Goal: Task Accomplishment & Management: Use online tool/utility

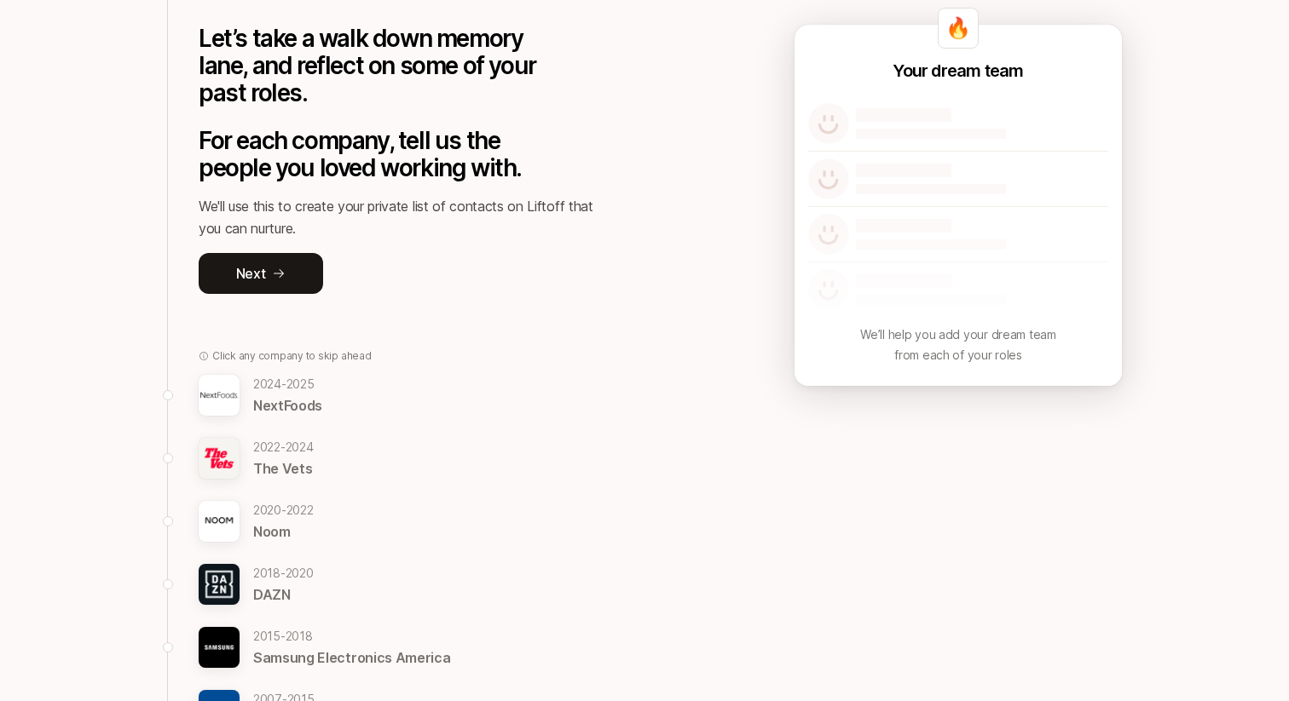
scroll to position [219, 0]
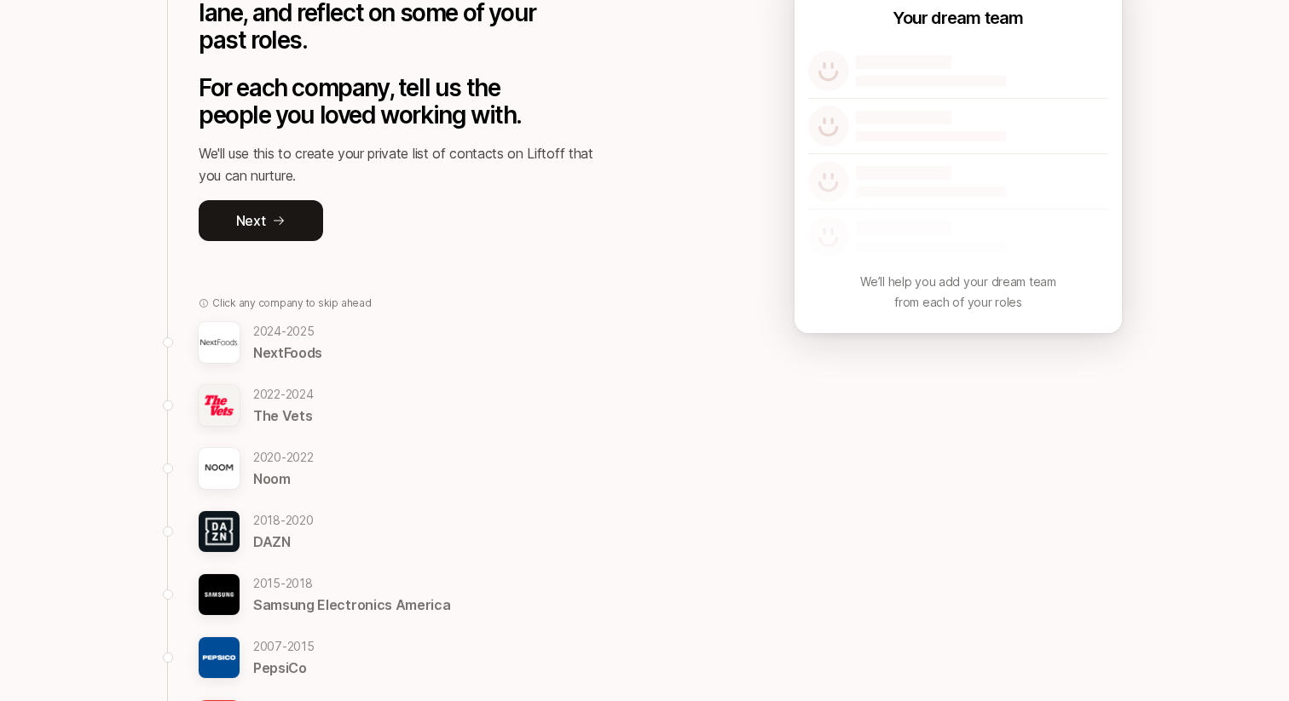
click at [296, 342] on p "NextFoods" at bounding box center [287, 353] width 69 height 22
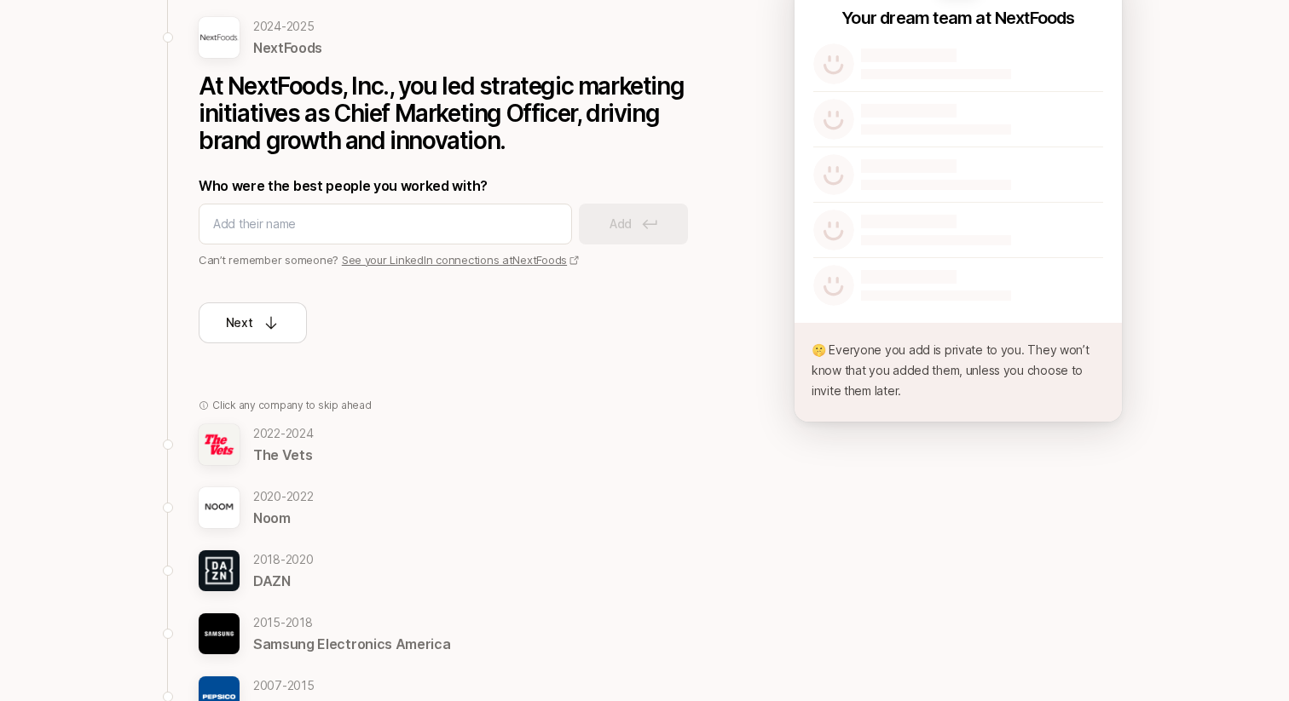
click at [282, 424] on p "2022 - 2024" at bounding box center [283, 434] width 61 height 20
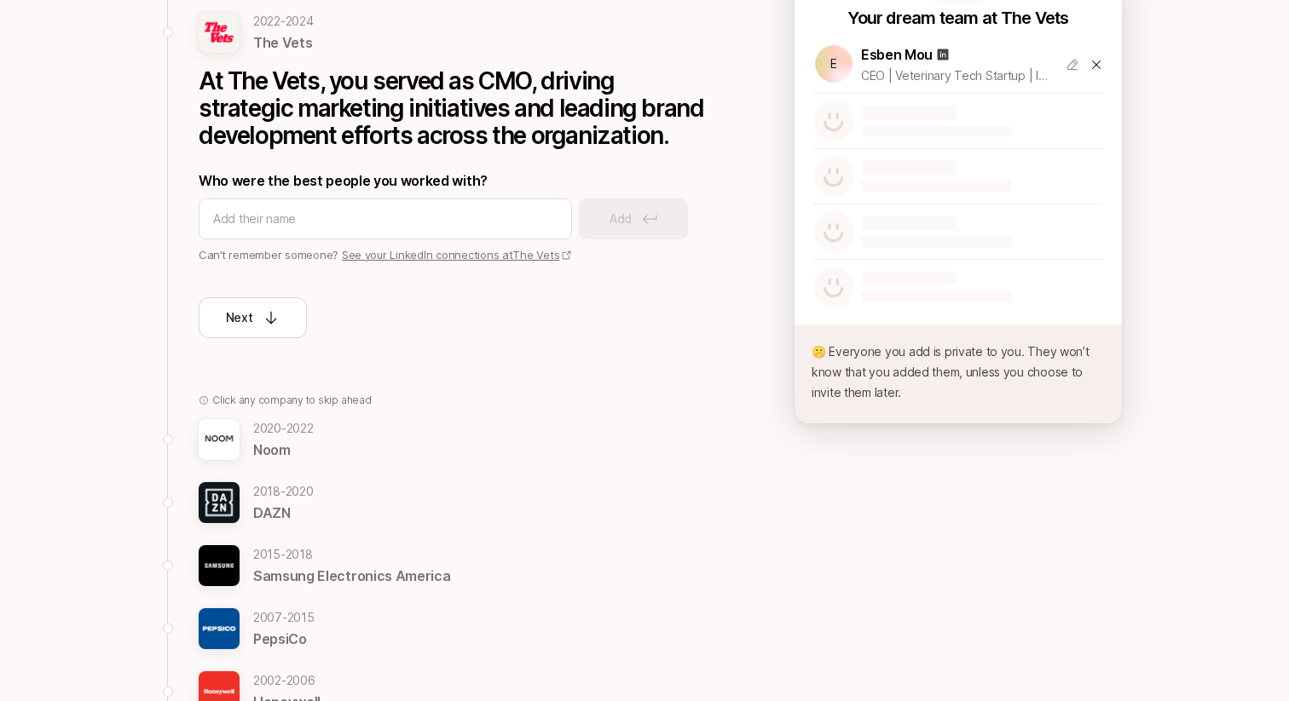
click at [268, 442] on p "Noom" at bounding box center [283, 450] width 61 height 22
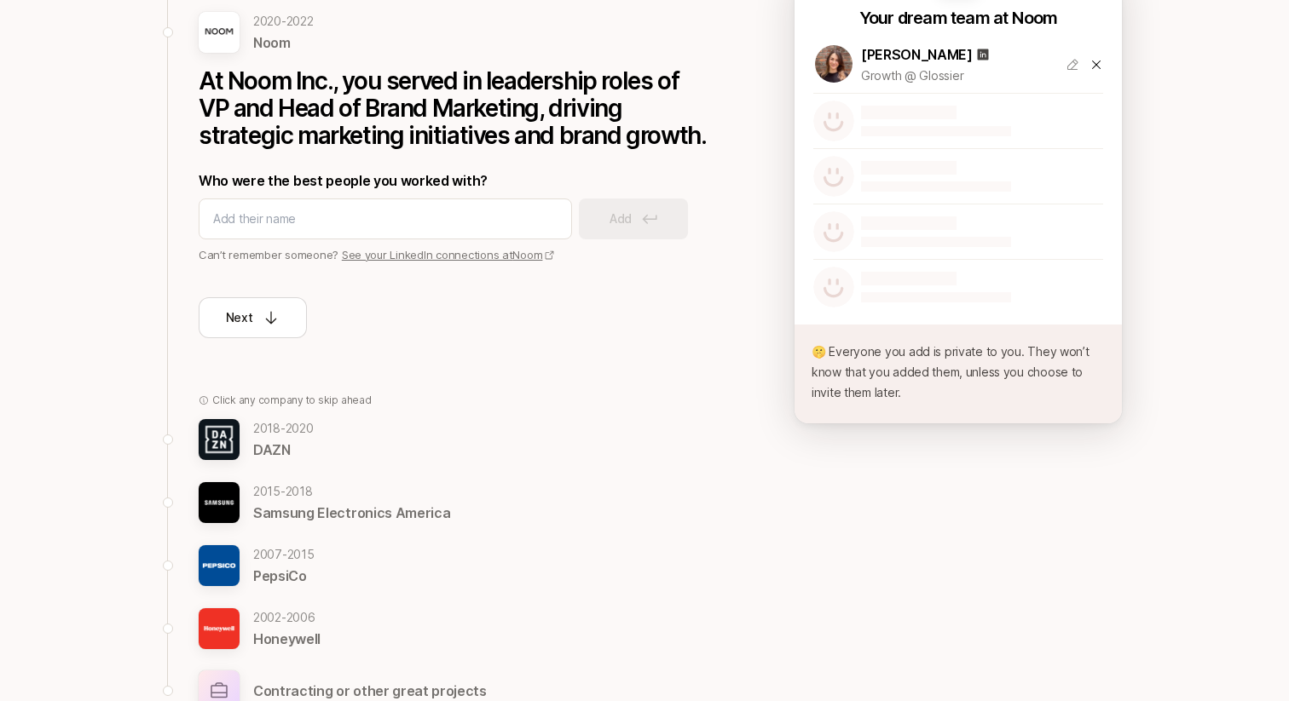
click at [267, 436] on p "2018 - 2020" at bounding box center [283, 428] width 61 height 20
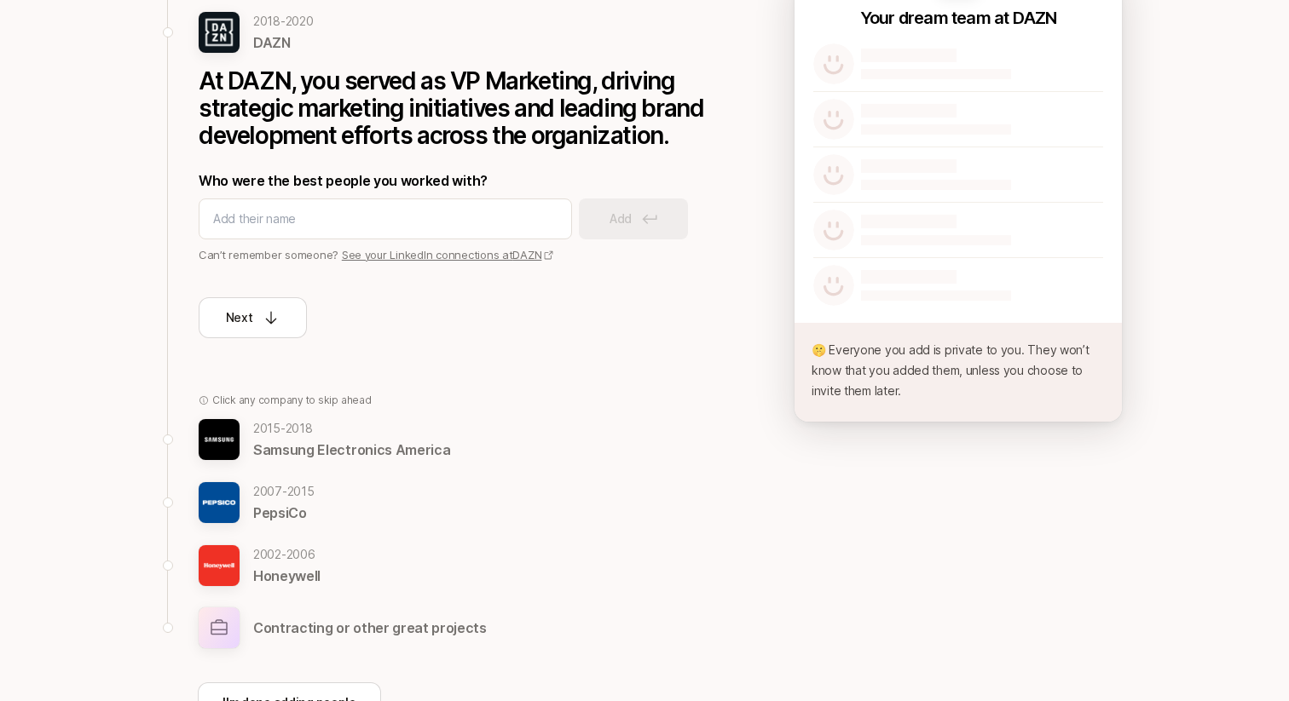
click at [271, 441] on p "Samsung Electronics America" at bounding box center [351, 450] width 197 height 22
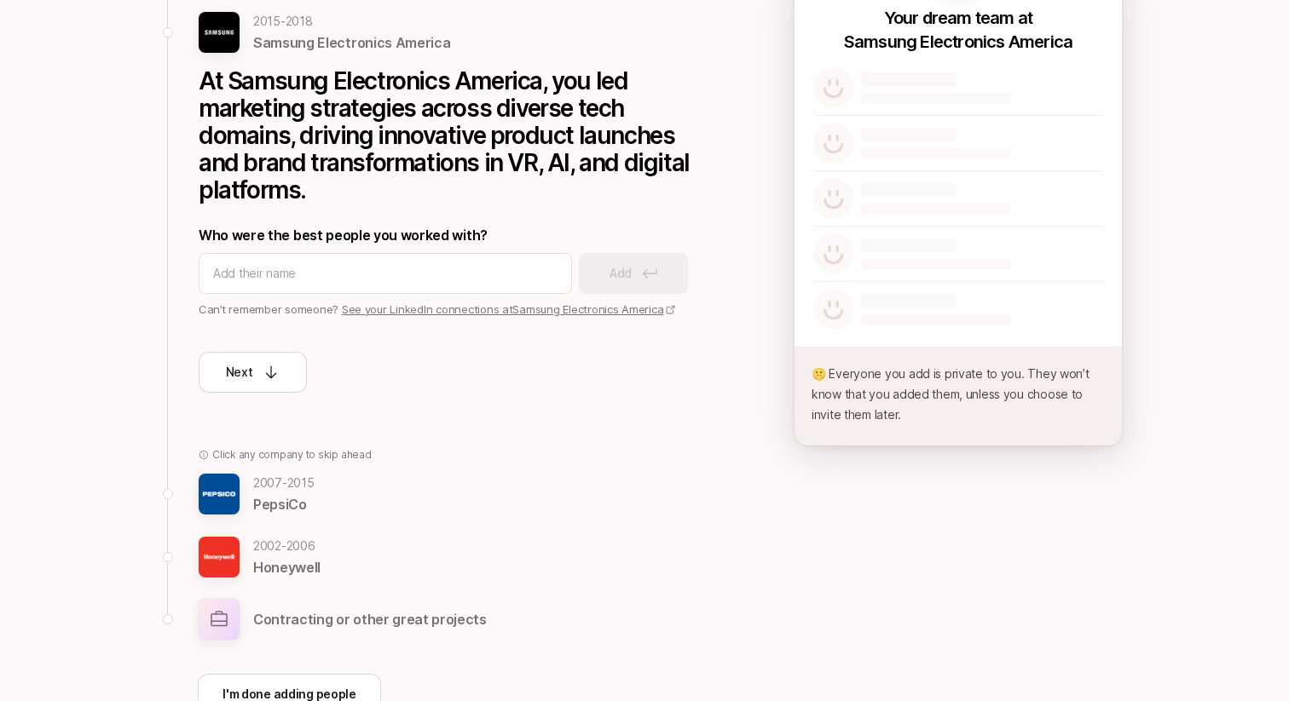
click at [280, 498] on p "PepsiCo" at bounding box center [283, 504] width 61 height 22
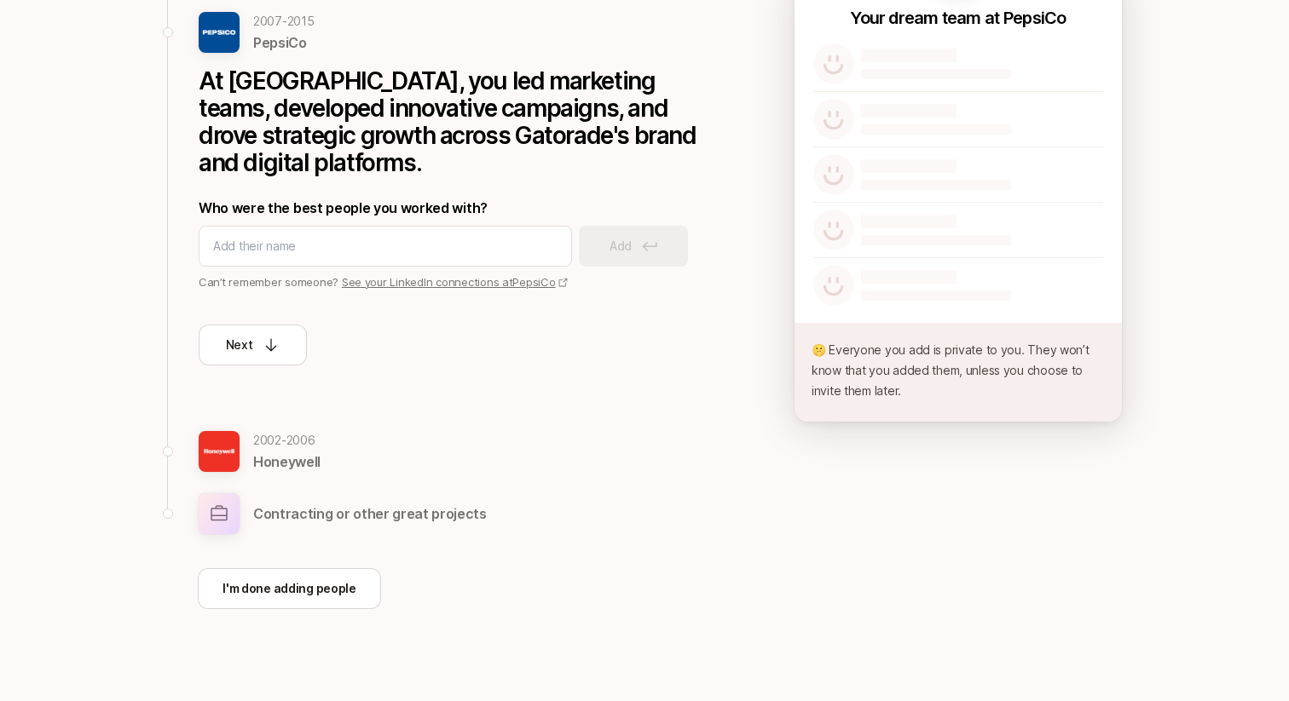
click at [277, 477] on div "2002 - 2006 Honeywell Contracting or other great projects" at bounding box center [454, 482] width 511 height 104
click at [273, 464] on p "Honeywell" at bounding box center [286, 462] width 67 height 22
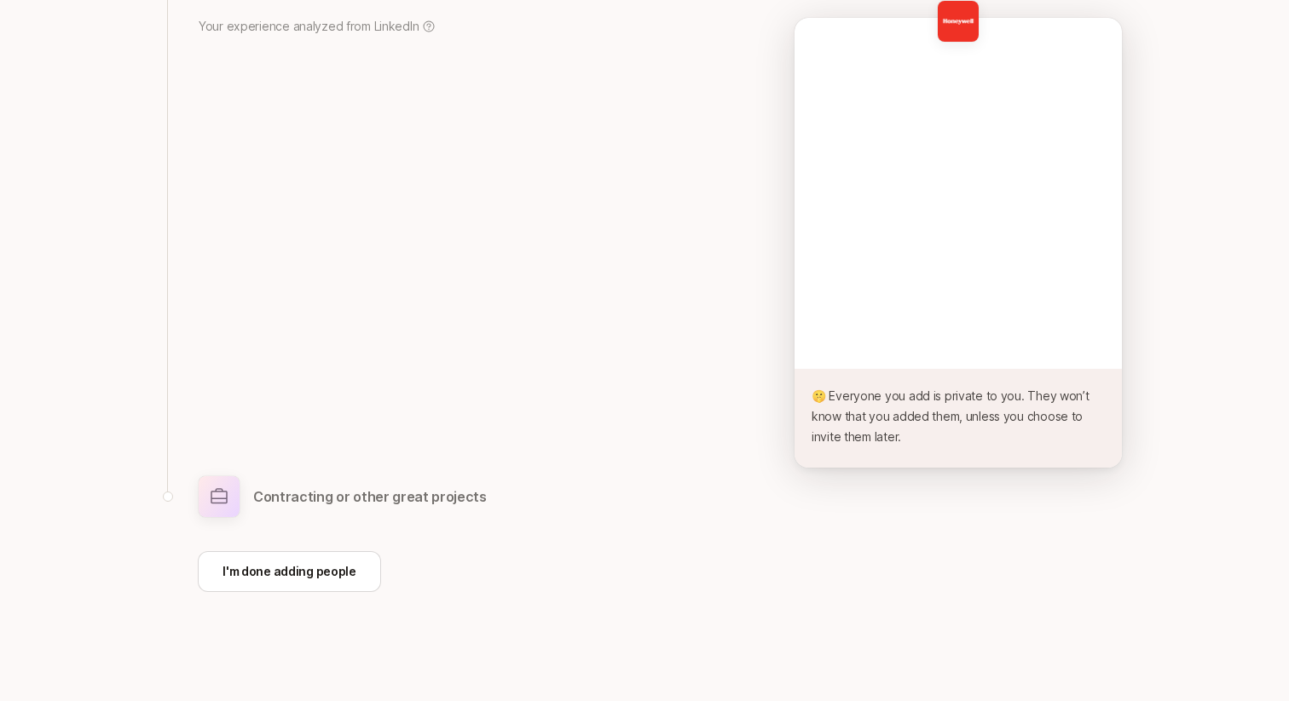
scroll to position [0, 0]
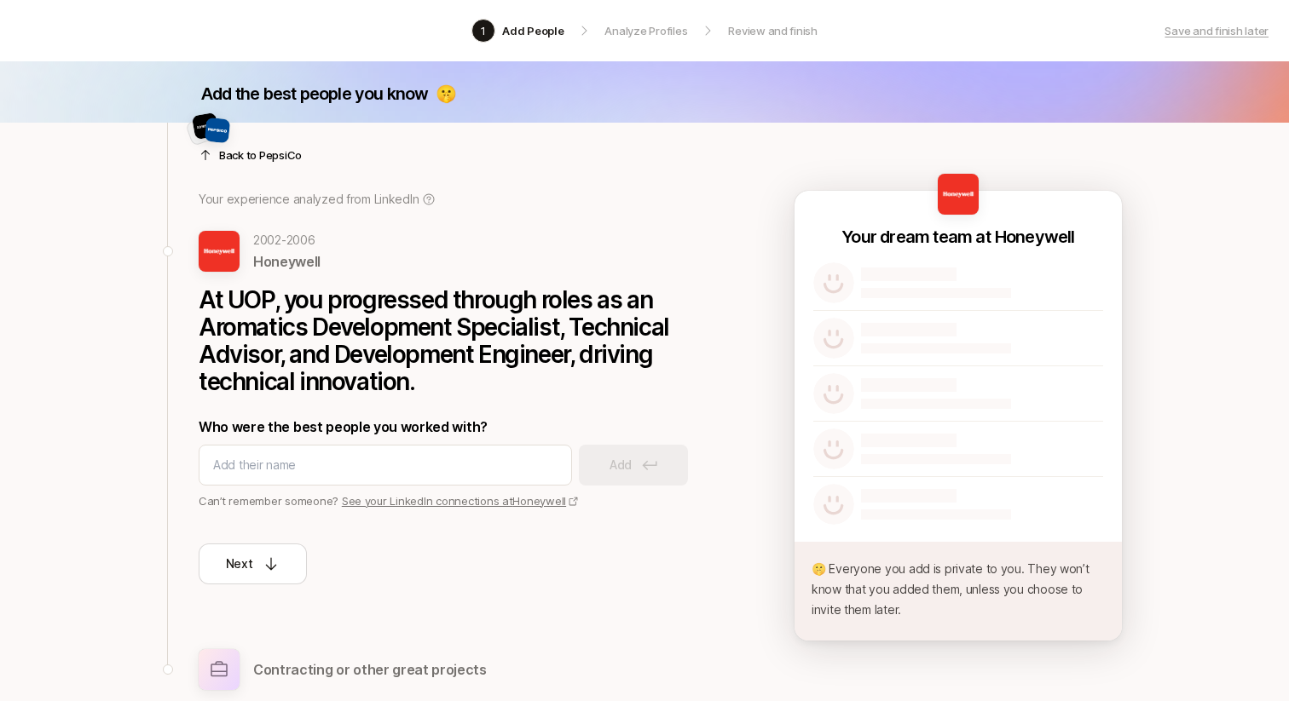
click at [257, 164] on div "Back to PepsiCo Your experience analyzed from LinkedIn 2002 - 2006 Honeywell At…" at bounding box center [454, 354] width 511 height 462
click at [248, 156] on p "Back to PepsiCo" at bounding box center [260, 155] width 83 height 17
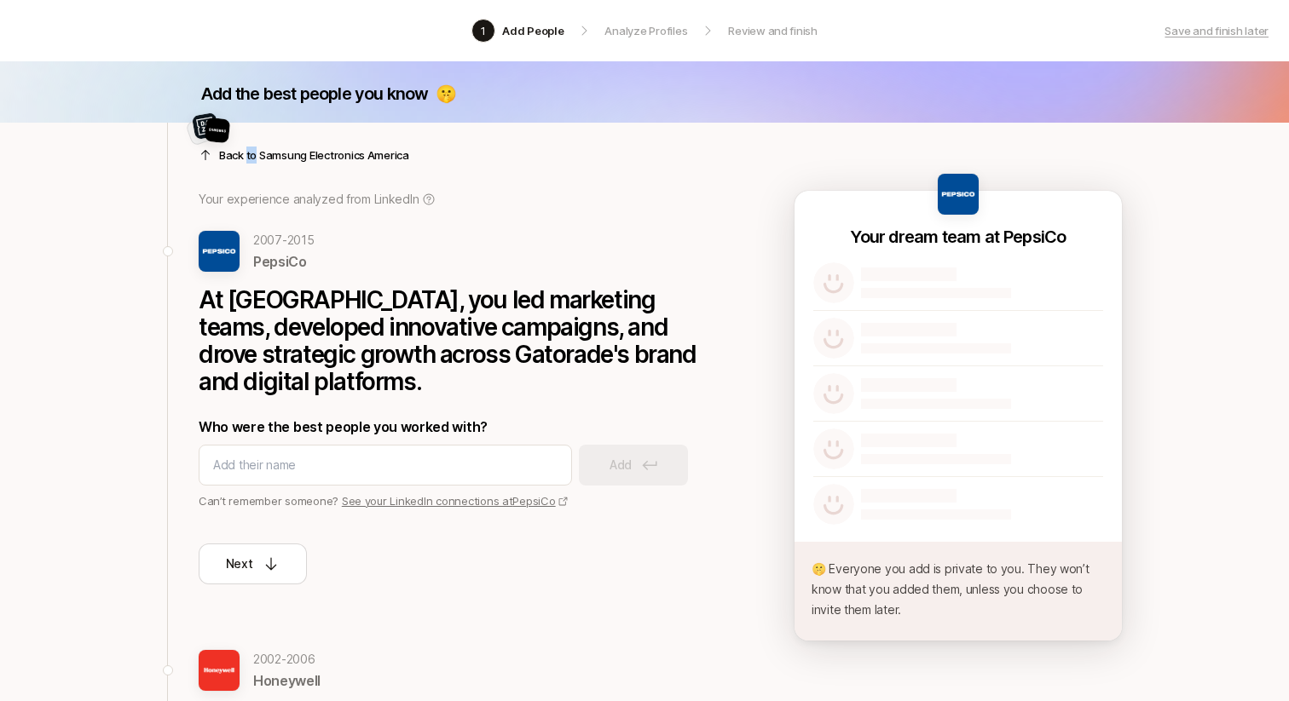
click at [248, 156] on p "Back to Samsung Electronics America" at bounding box center [314, 155] width 190 height 17
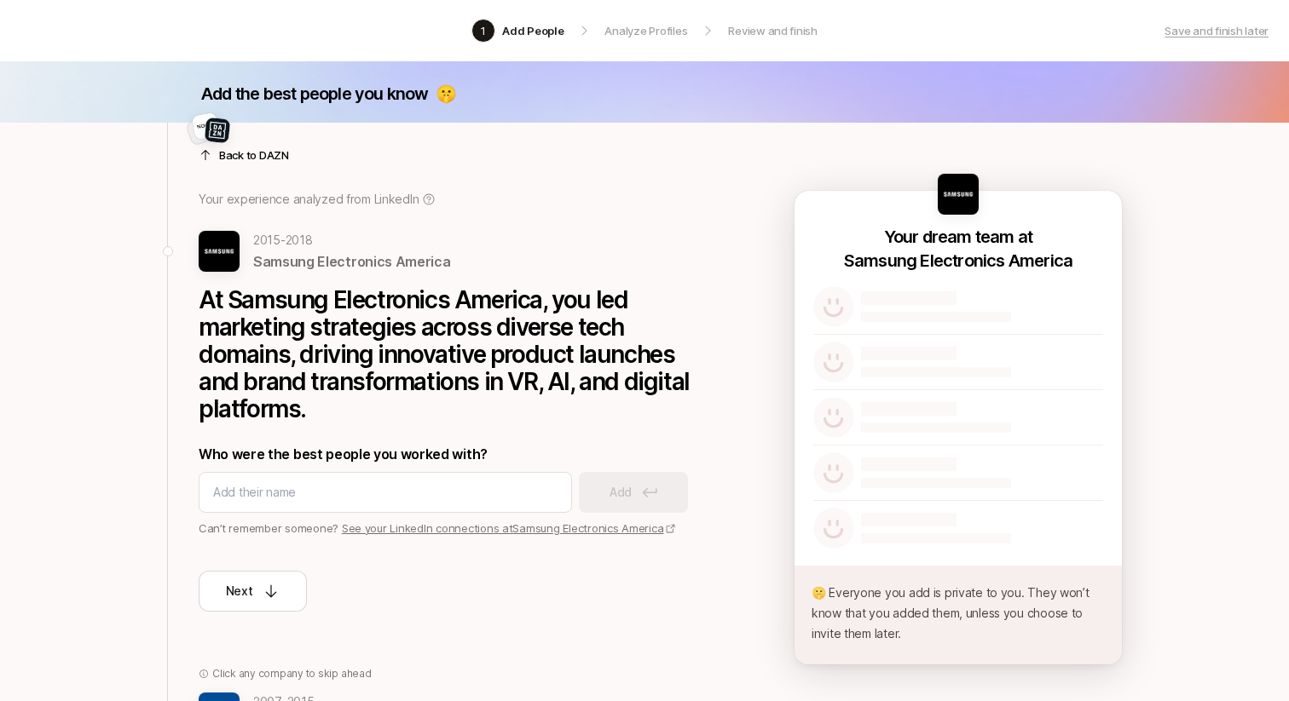
click at [248, 156] on p "Back to DAZN" at bounding box center [254, 155] width 70 height 17
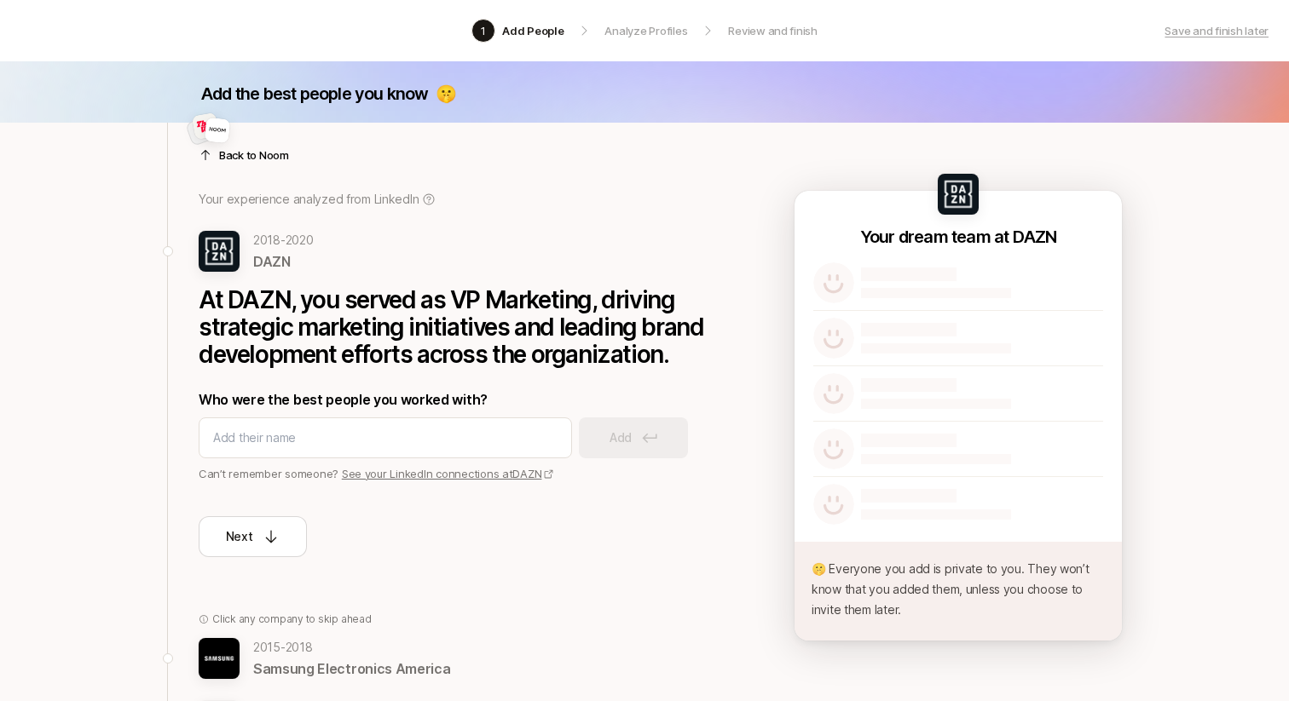
click at [248, 156] on p "Back to Noom" at bounding box center [254, 155] width 70 height 17
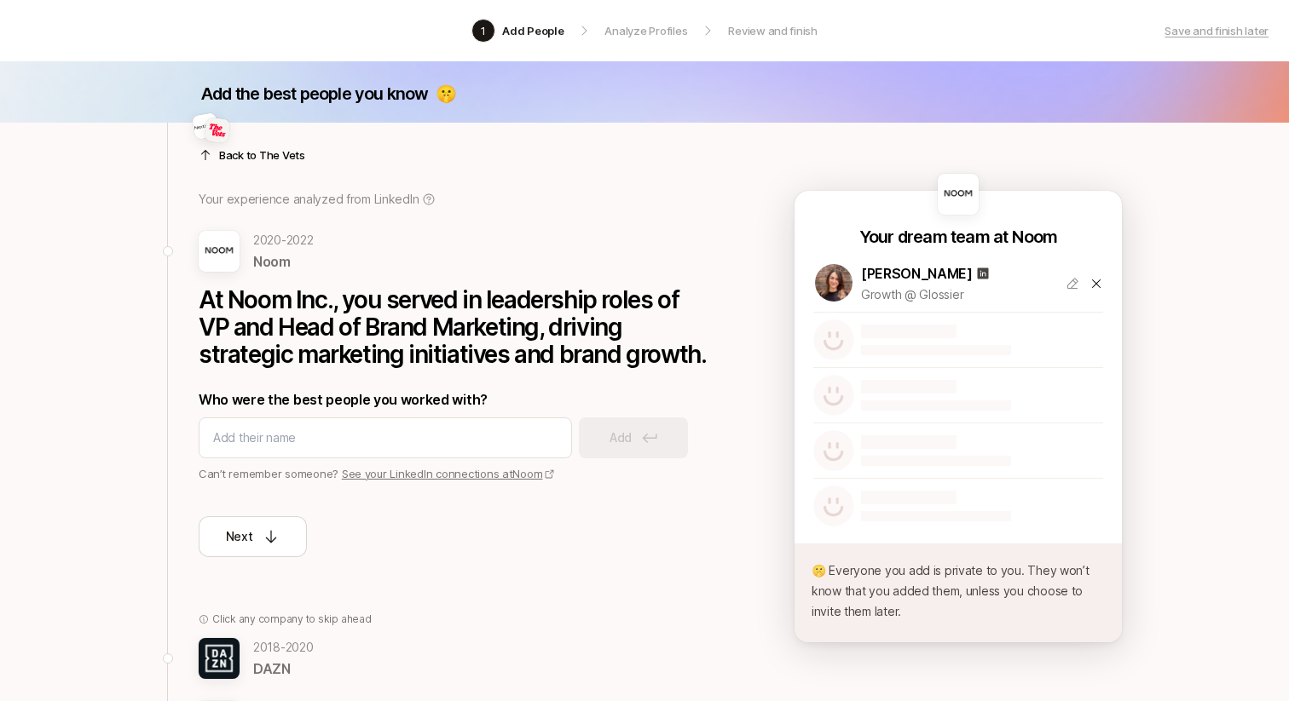
click at [249, 161] on p "Back to The Vets" at bounding box center [262, 155] width 86 height 17
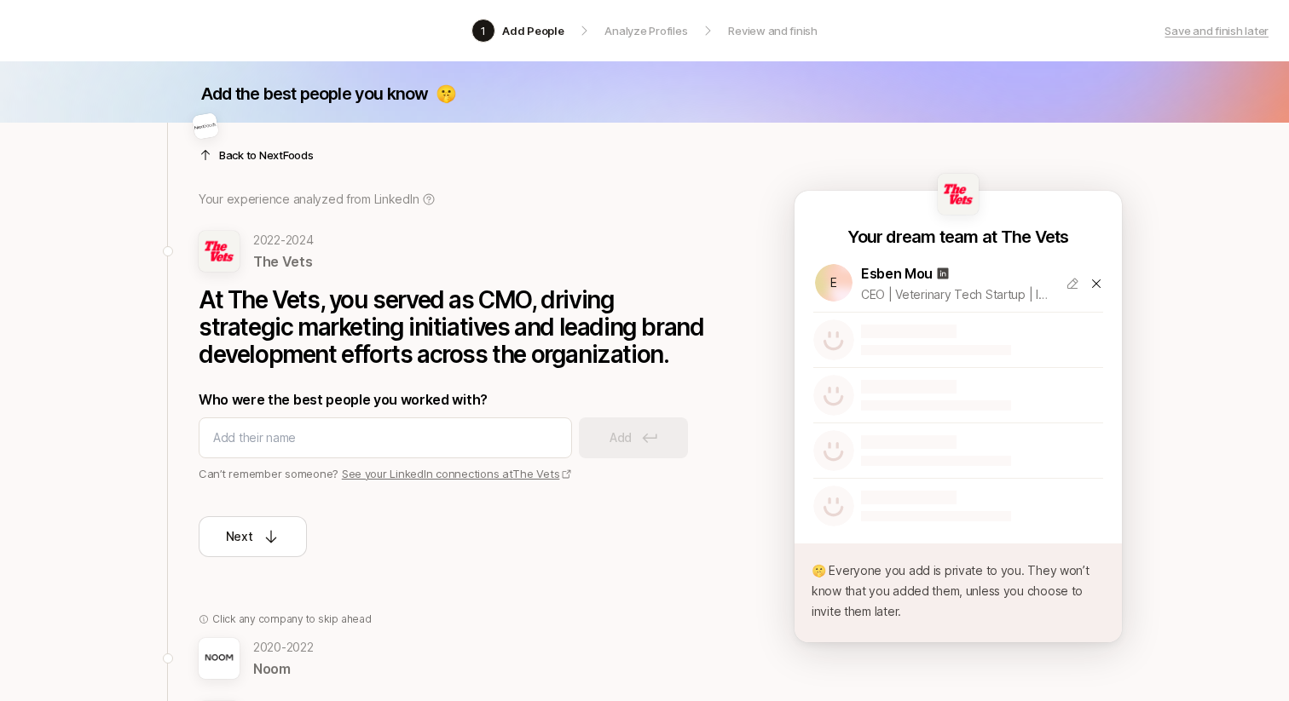
click at [249, 161] on p "Back to NextFoods" at bounding box center [266, 155] width 95 height 17
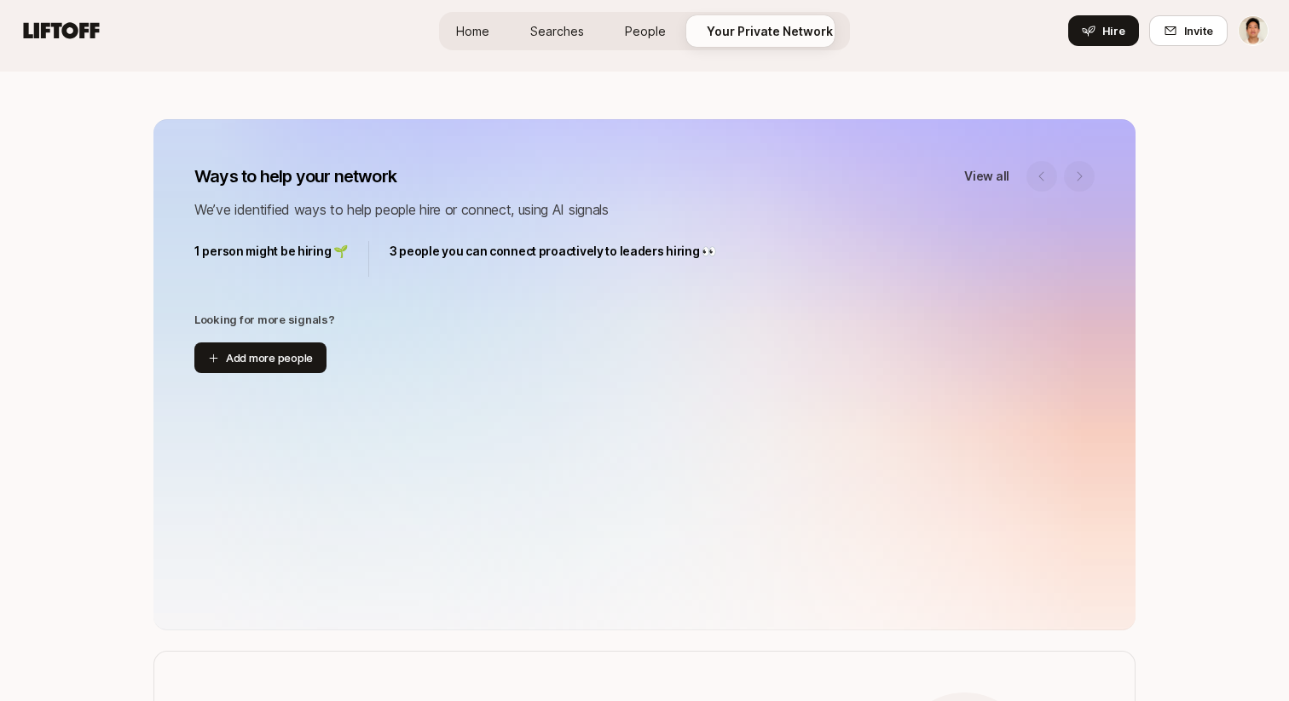
scroll to position [159, 0]
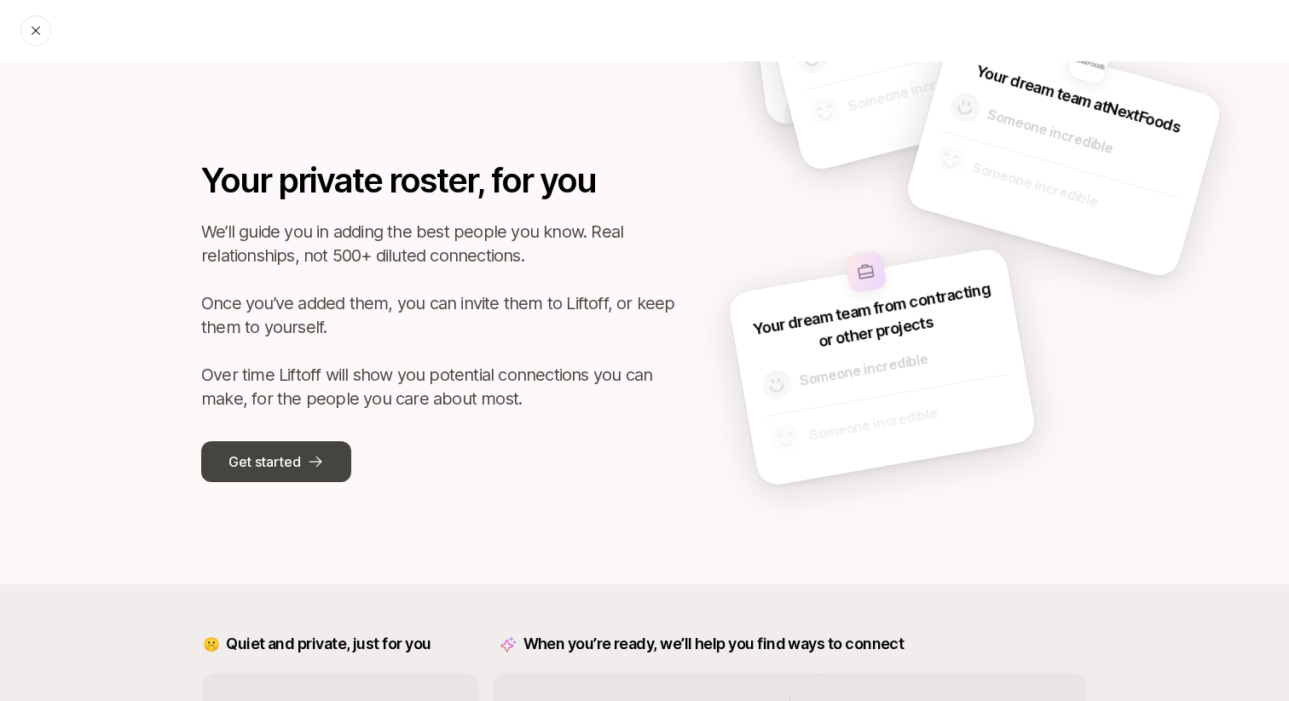
click at [286, 464] on p "Get started" at bounding box center [264, 462] width 72 height 22
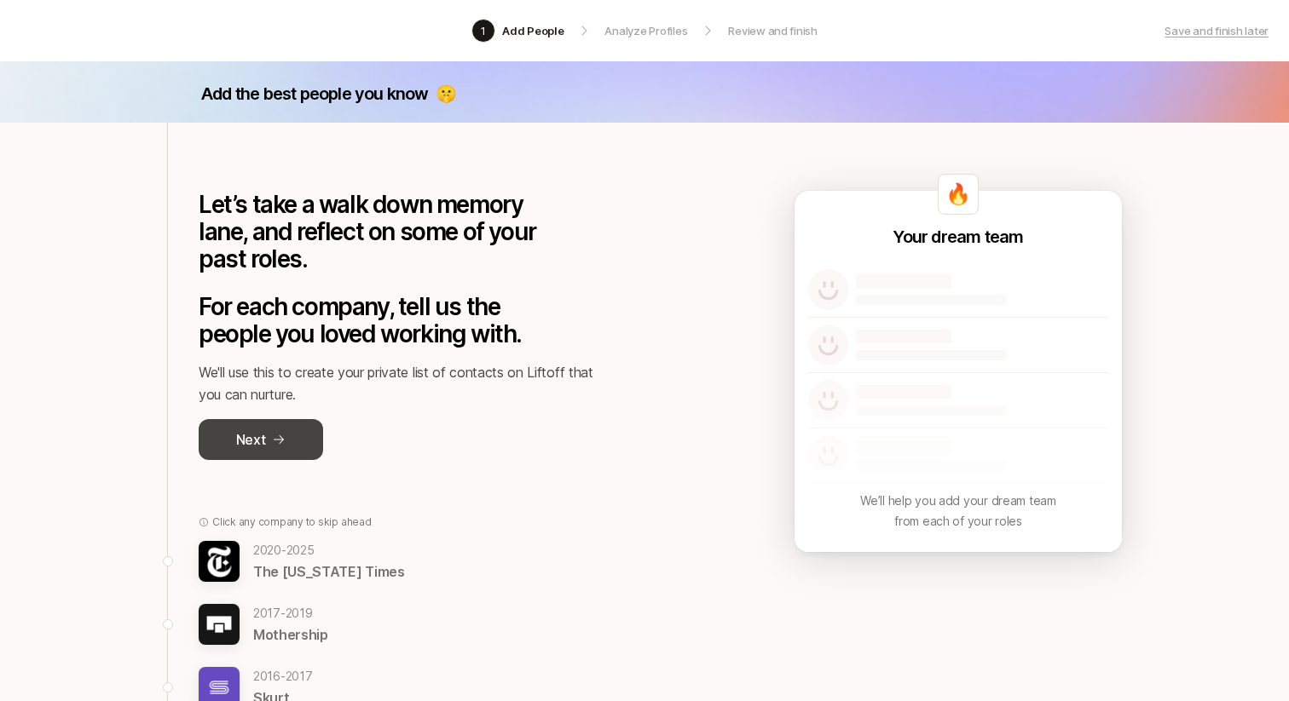
click at [280, 439] on icon at bounding box center [279, 440] width 14 height 14
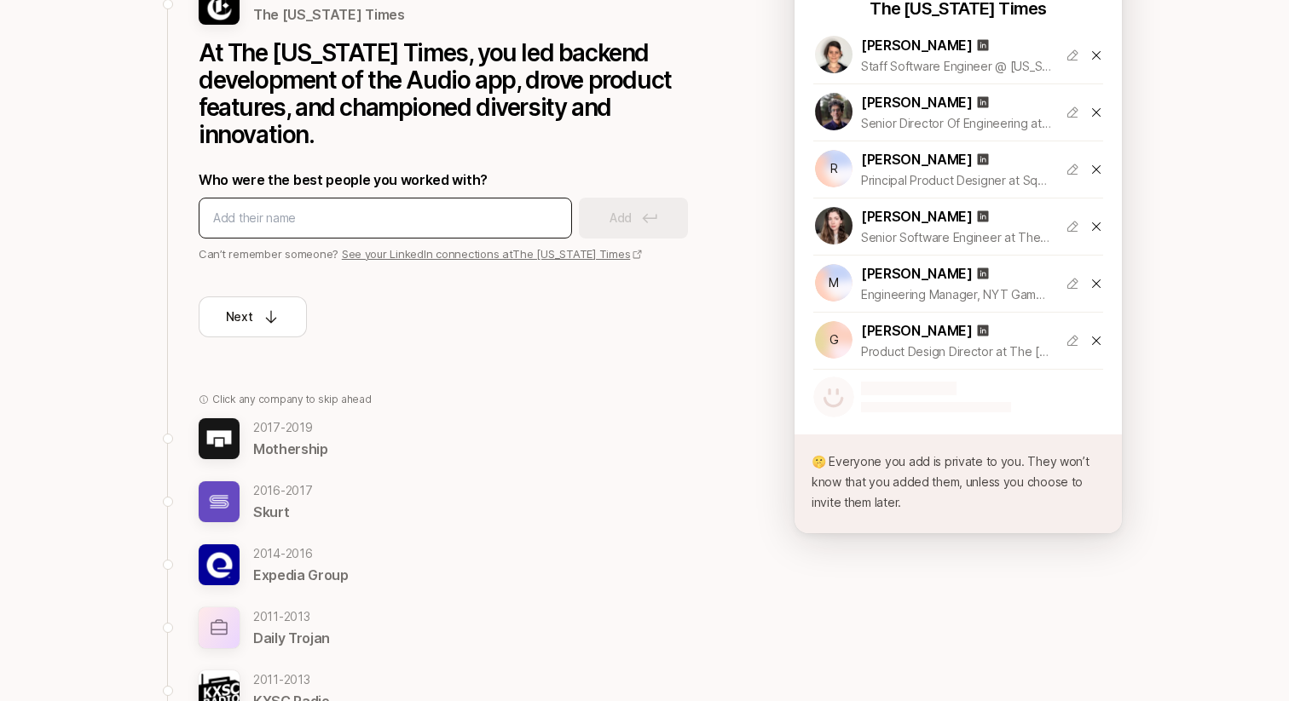
scroll to position [43, 0]
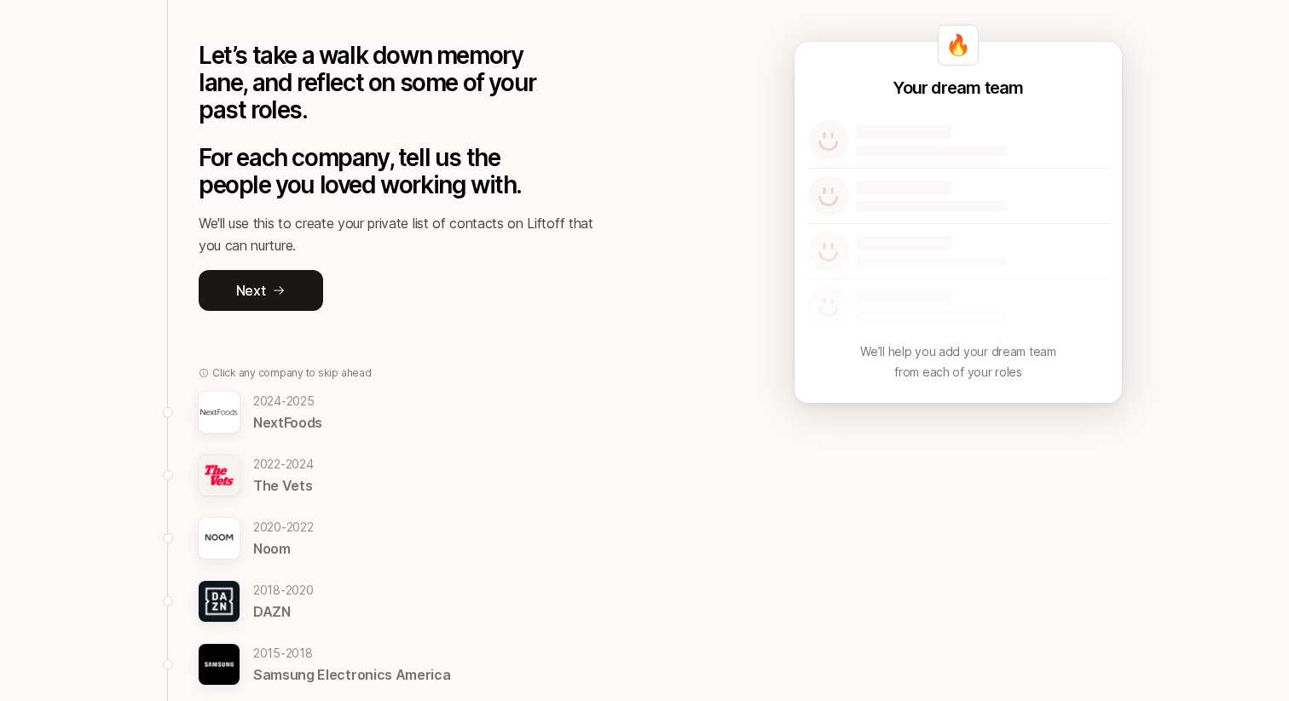
scroll to position [212, 0]
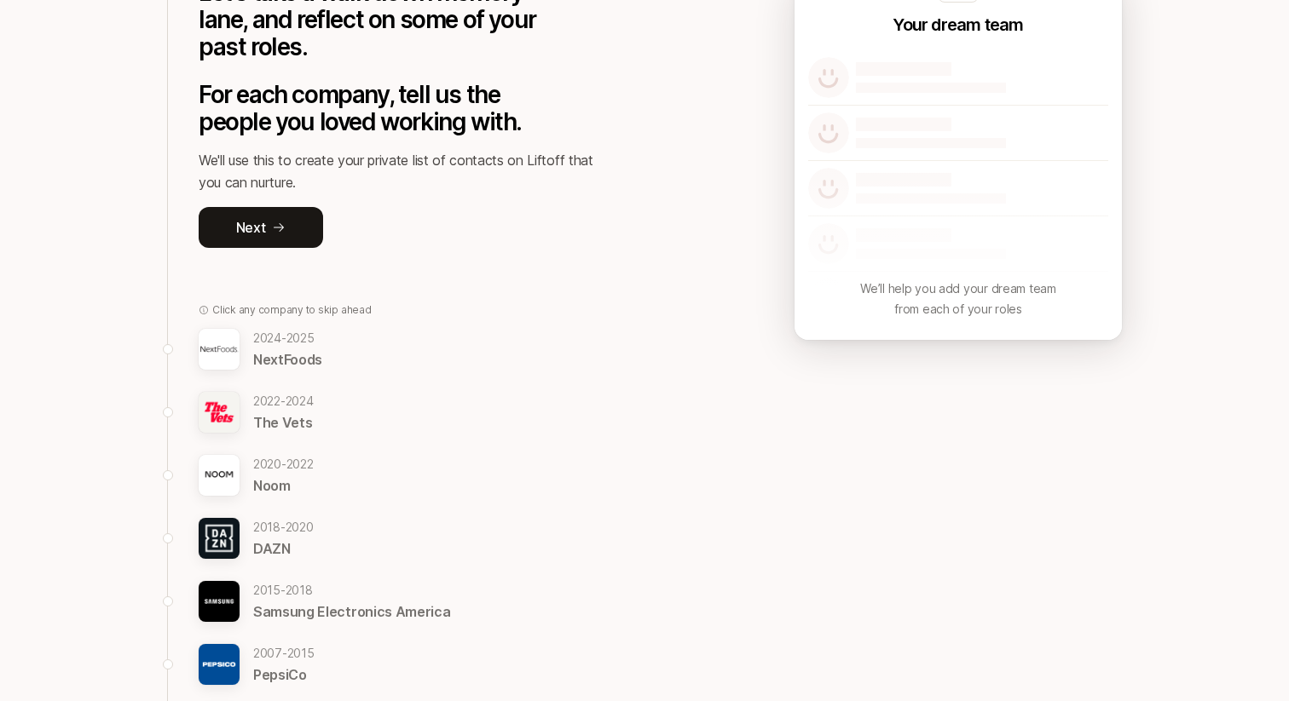
click at [289, 351] on p "NextFoods" at bounding box center [287, 360] width 69 height 22
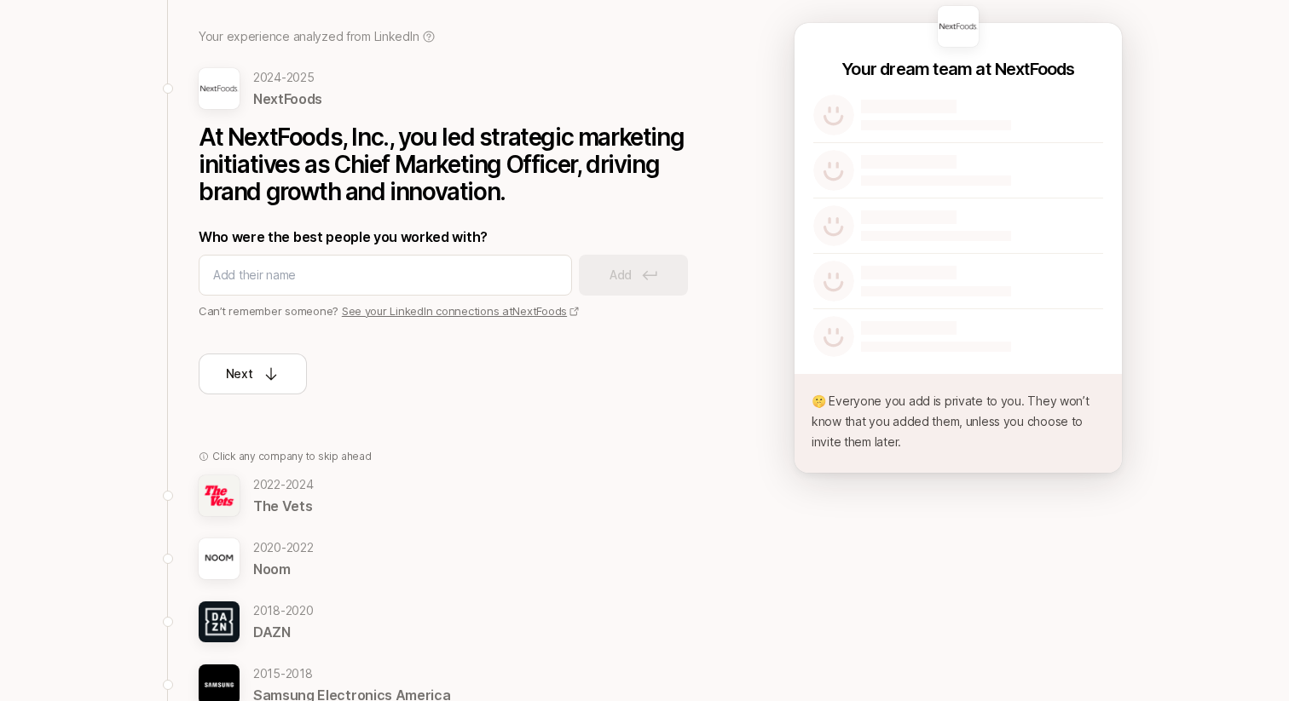
scroll to position [26, 0]
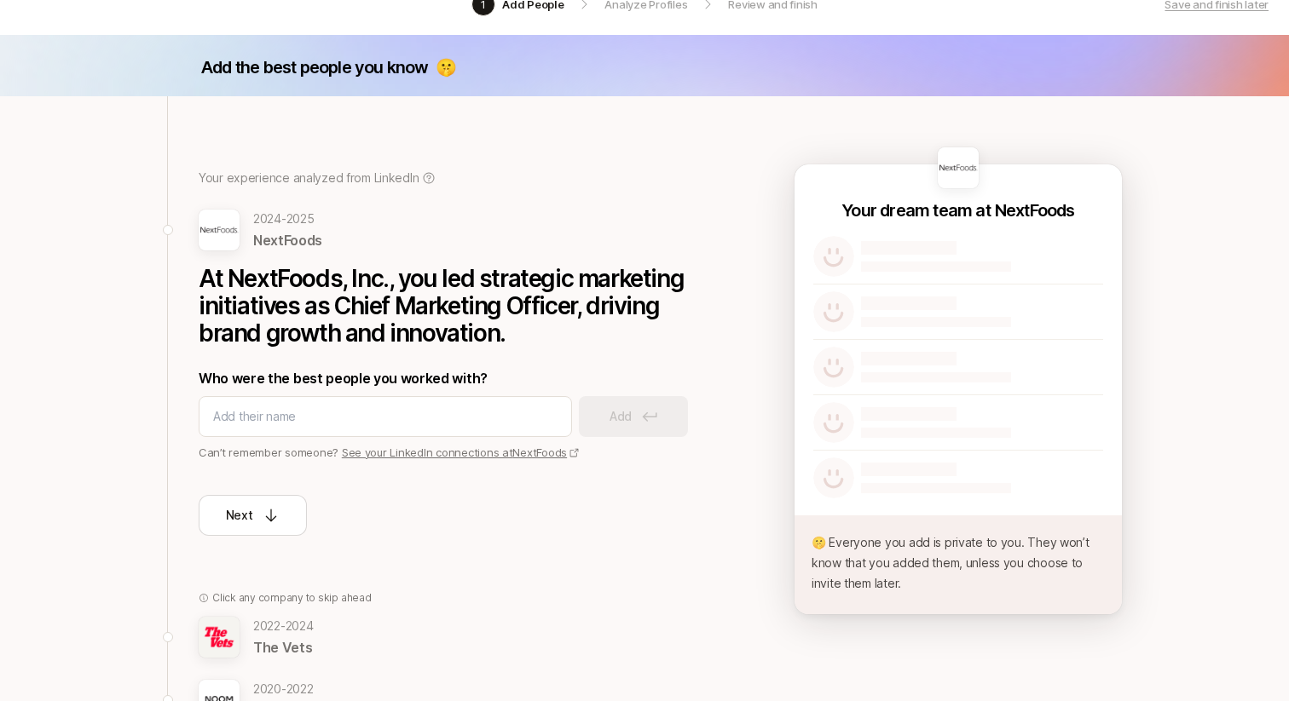
click at [274, 649] on p "The Vets" at bounding box center [283, 648] width 61 height 22
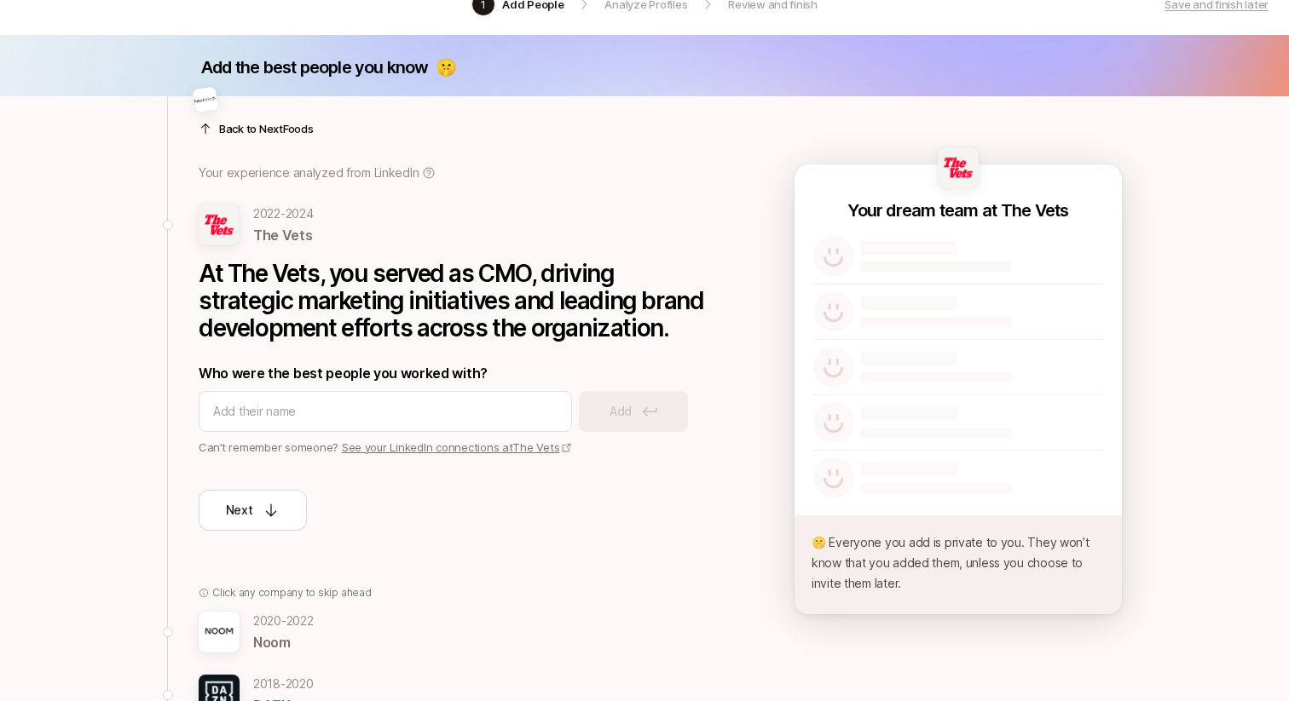
click at [276, 645] on p "Noom" at bounding box center [283, 643] width 61 height 22
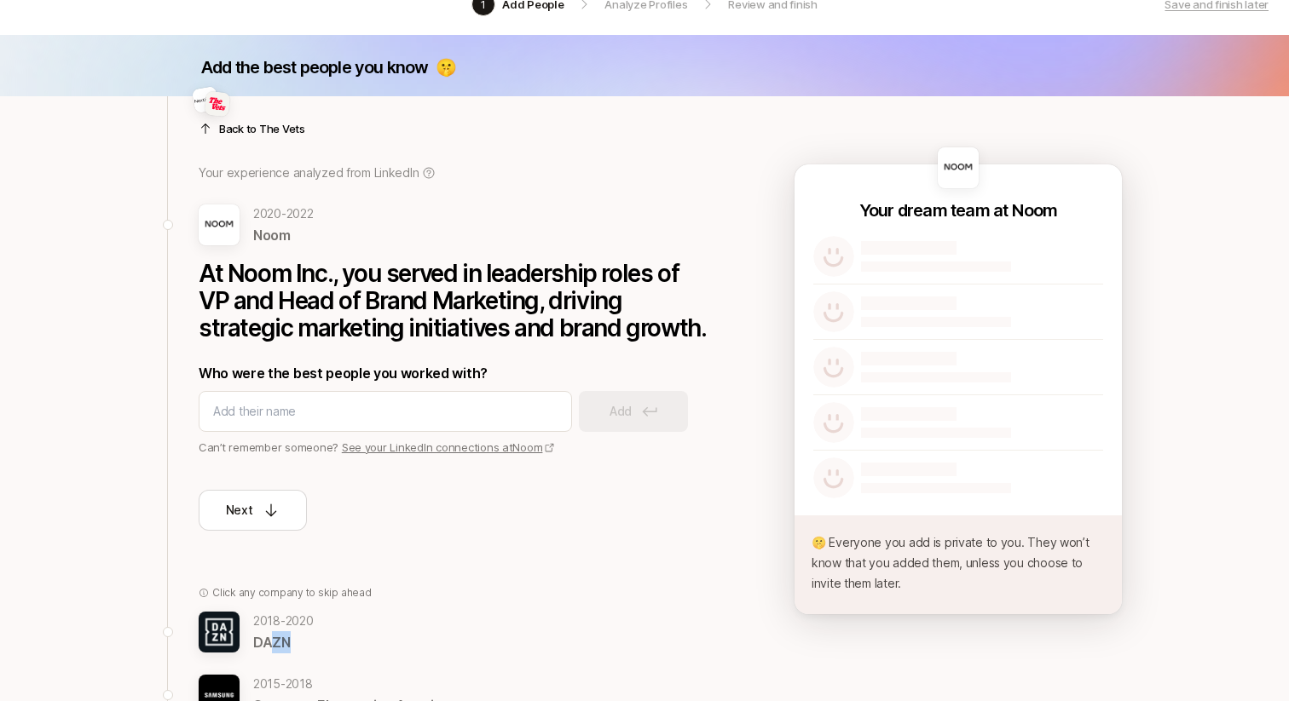
click at [272, 646] on p "DAZN" at bounding box center [283, 643] width 61 height 22
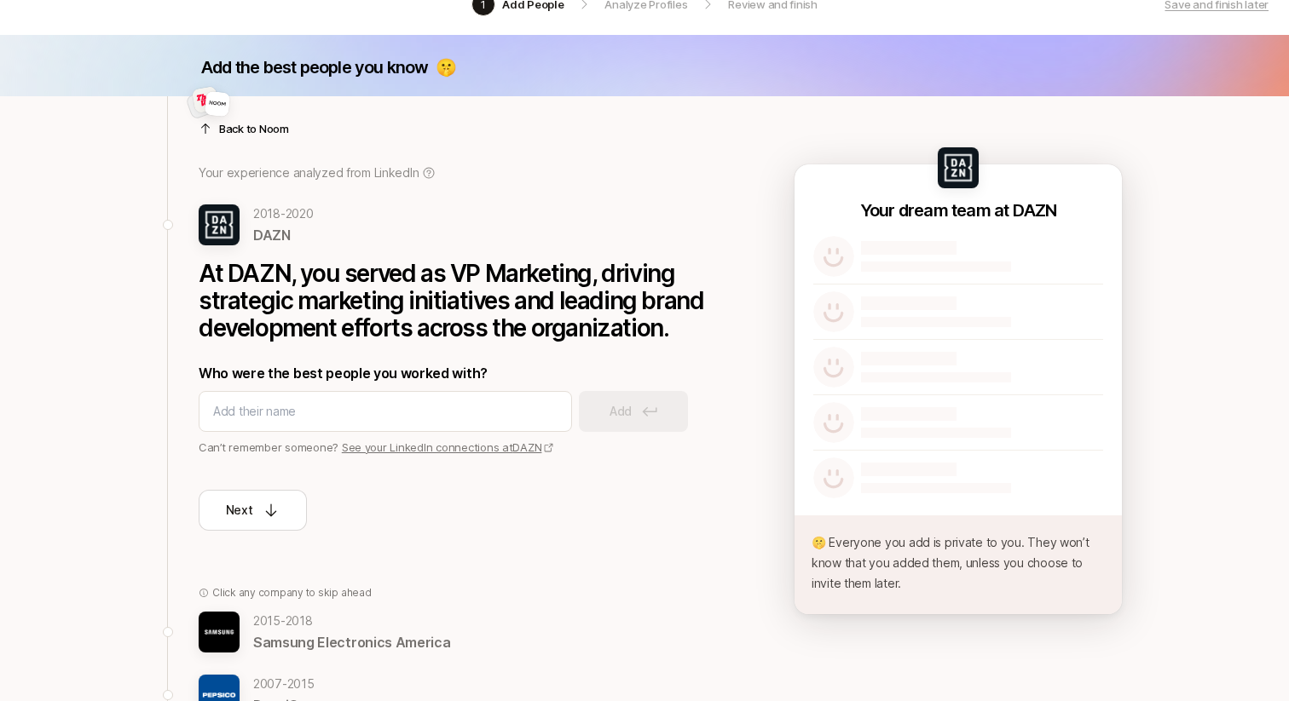
click at [272, 646] on p "Samsung Electronics America" at bounding box center [351, 643] width 197 height 22
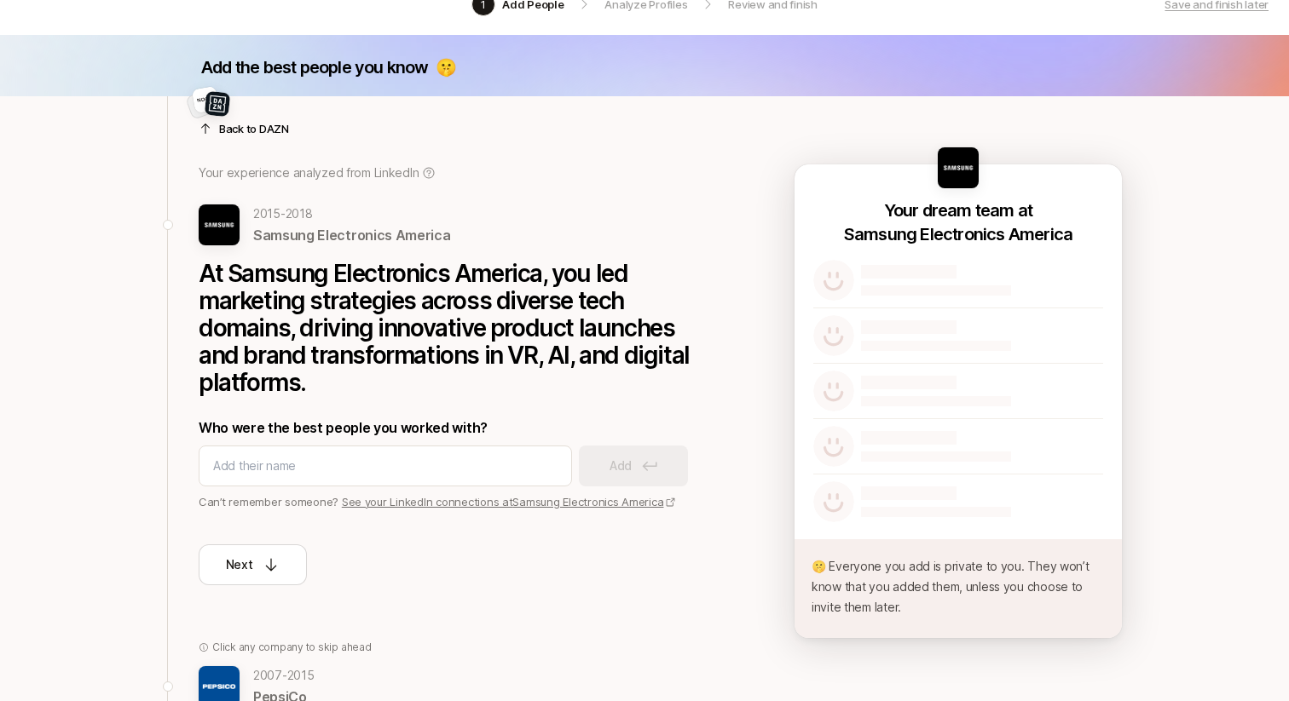
click at [272, 646] on p "Click any company to skip ahead" at bounding box center [291, 647] width 159 height 15
click at [270, 676] on p "[DATE] - [DATE]" at bounding box center [283, 676] width 61 height 20
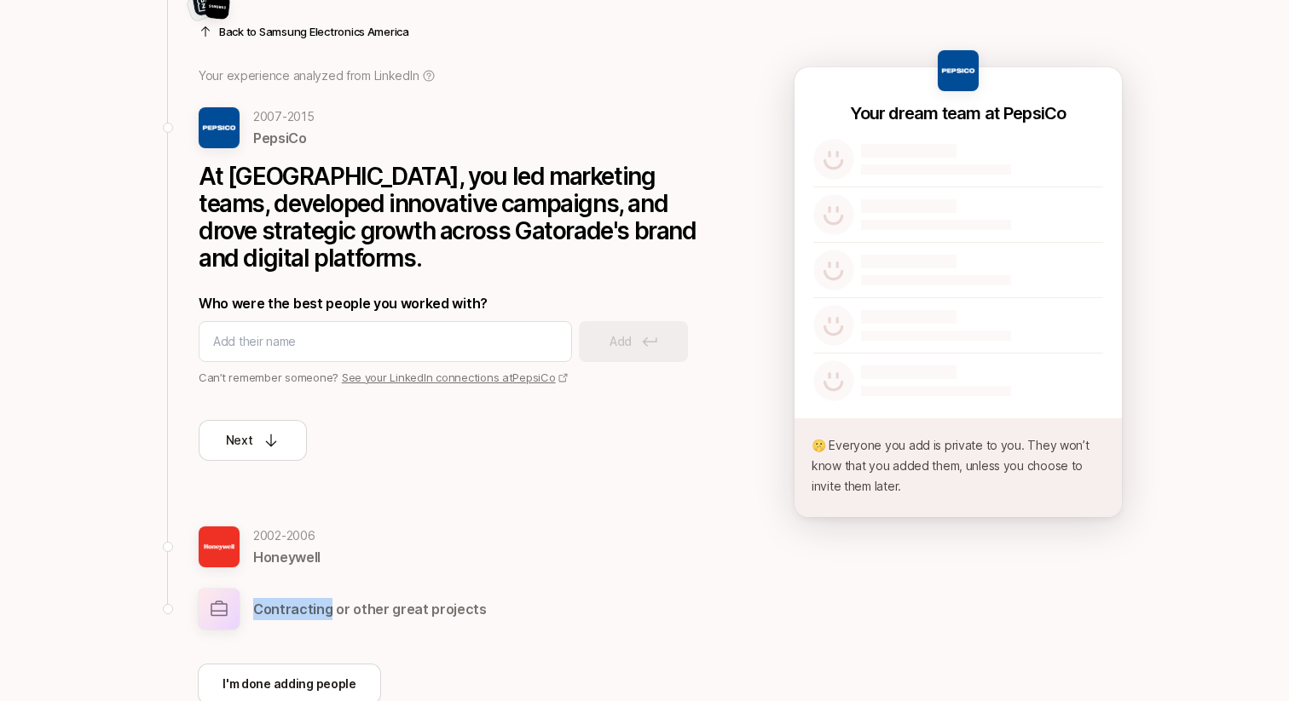
scroll to position [156, 0]
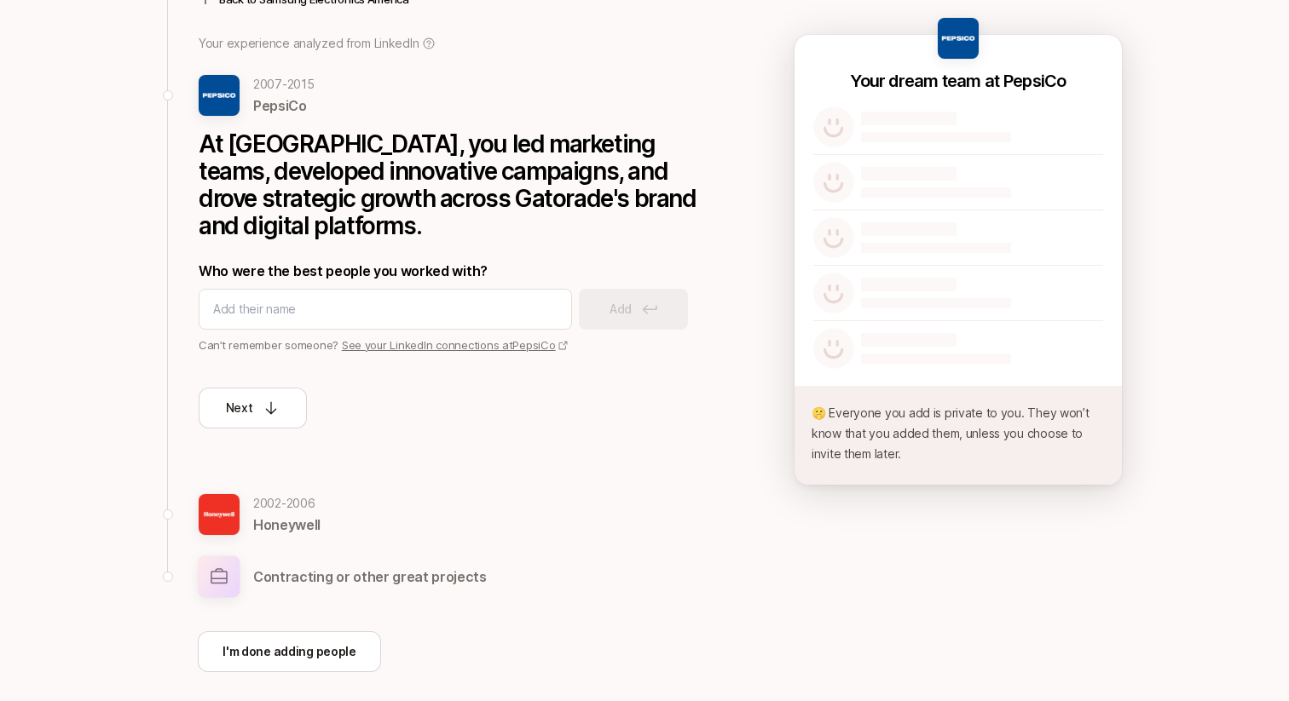
click at [281, 505] on p "2002 - 2006" at bounding box center [286, 503] width 67 height 20
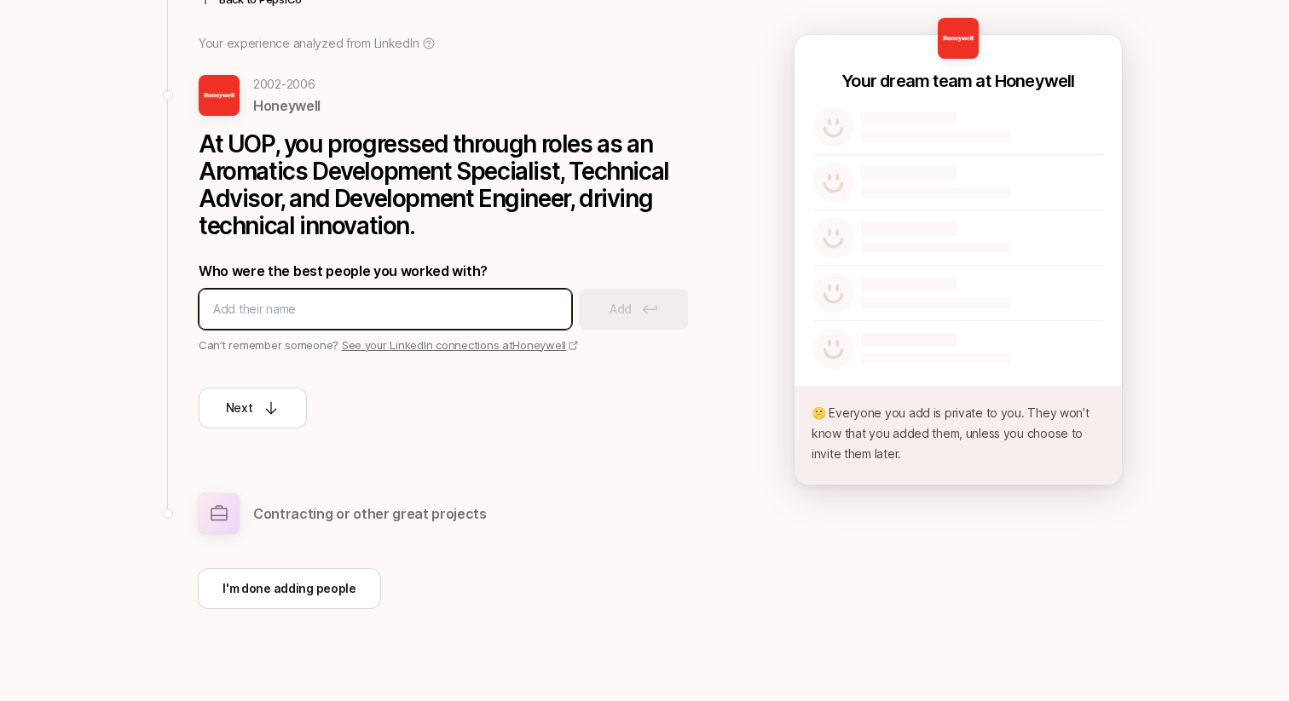
scroll to position [0, 0]
